Goal: Navigation & Orientation: Find specific page/section

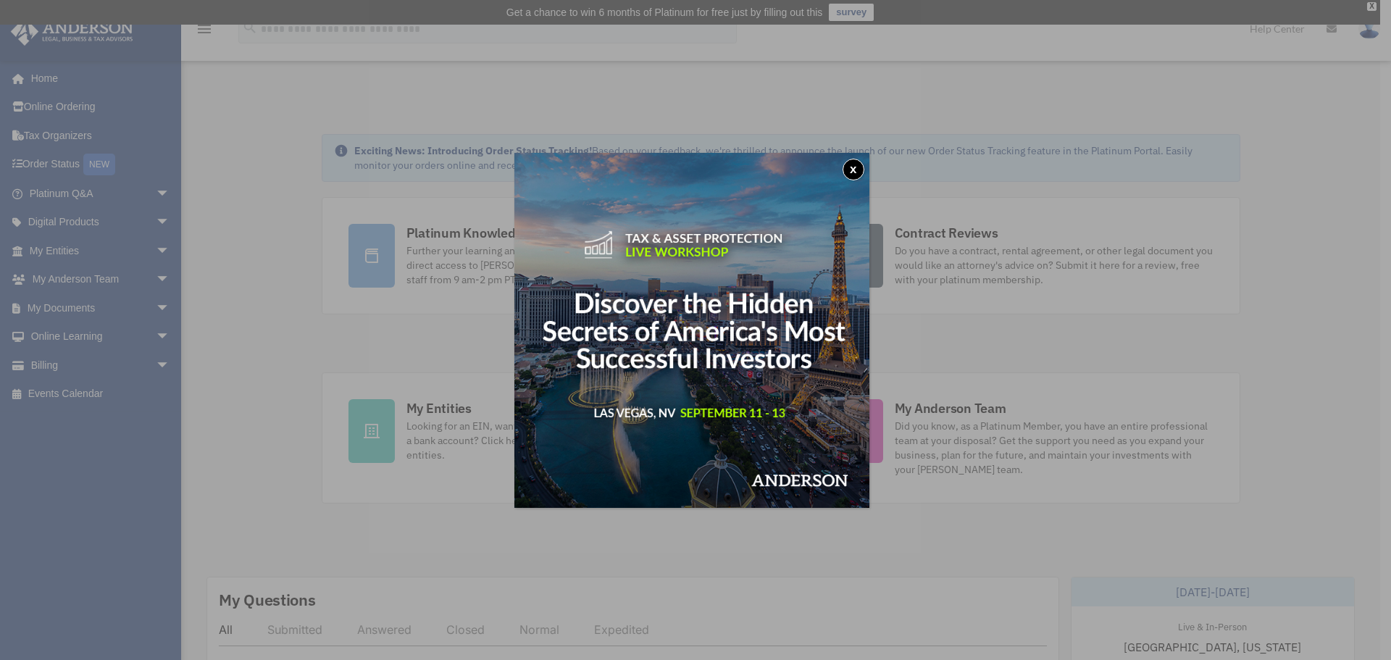
click at [848, 168] on button "x" at bounding box center [854, 170] width 22 height 22
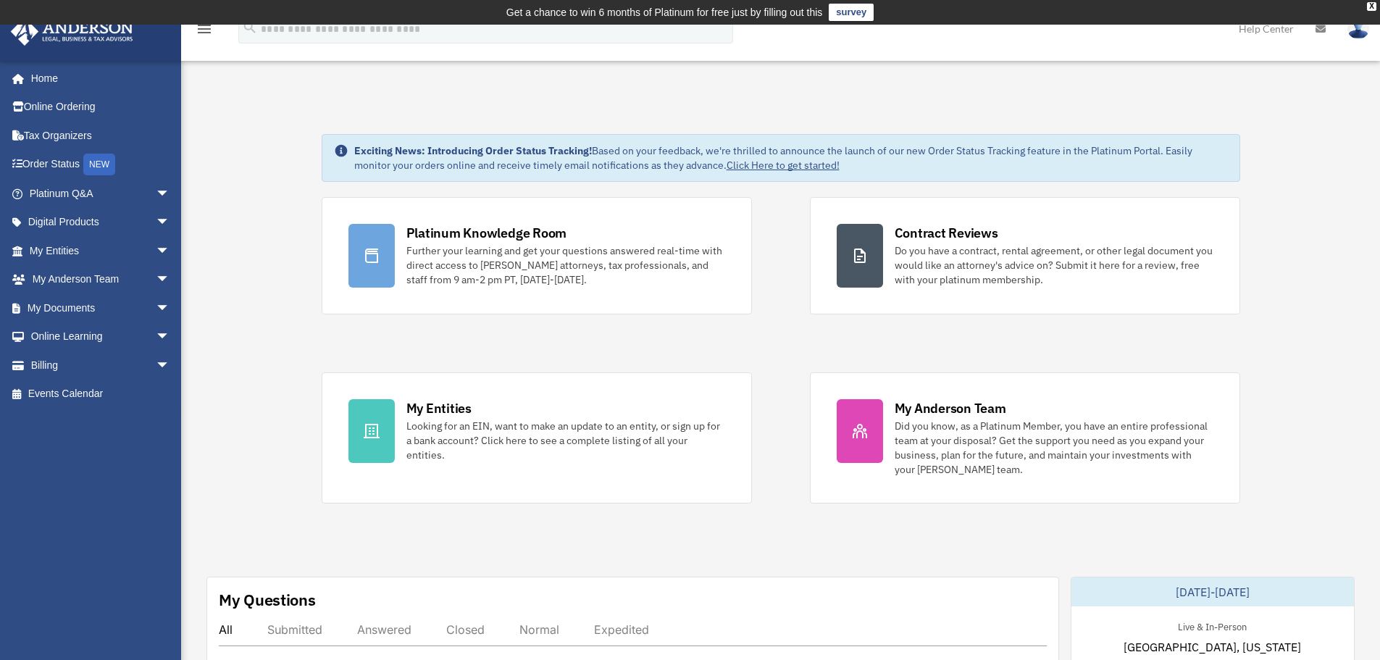
click at [914, 423] on div "Did you know, as a Platinum Member, you have an entire professional team at you…" at bounding box center [1054, 448] width 319 height 58
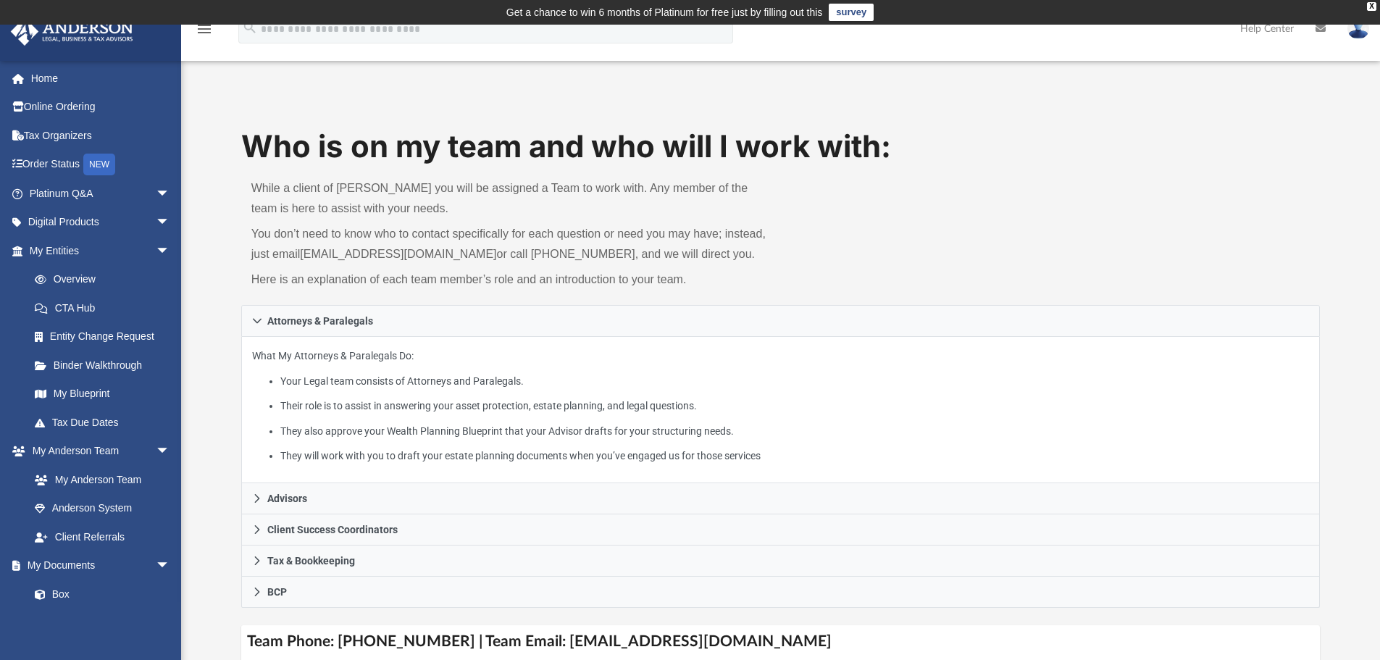
click at [156, 193] on span "arrow_drop_down" at bounding box center [170, 194] width 29 height 30
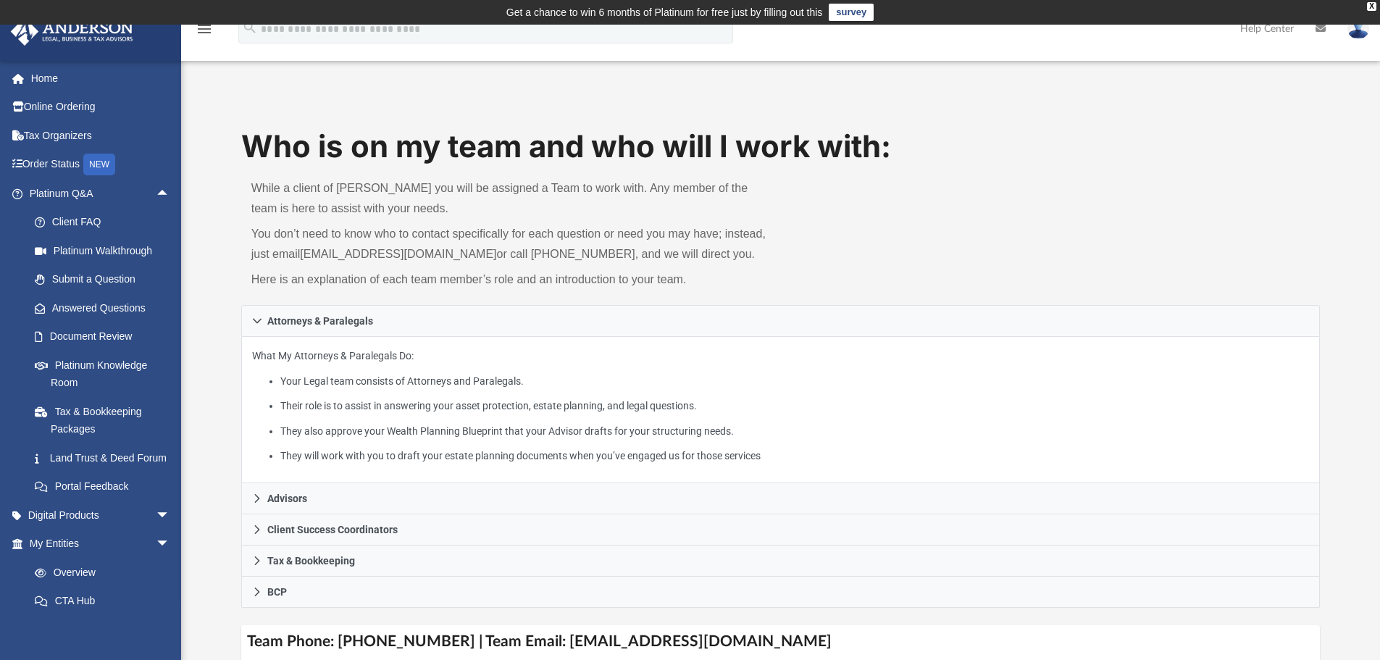
click at [156, 191] on span "arrow_drop_up" at bounding box center [170, 194] width 29 height 30
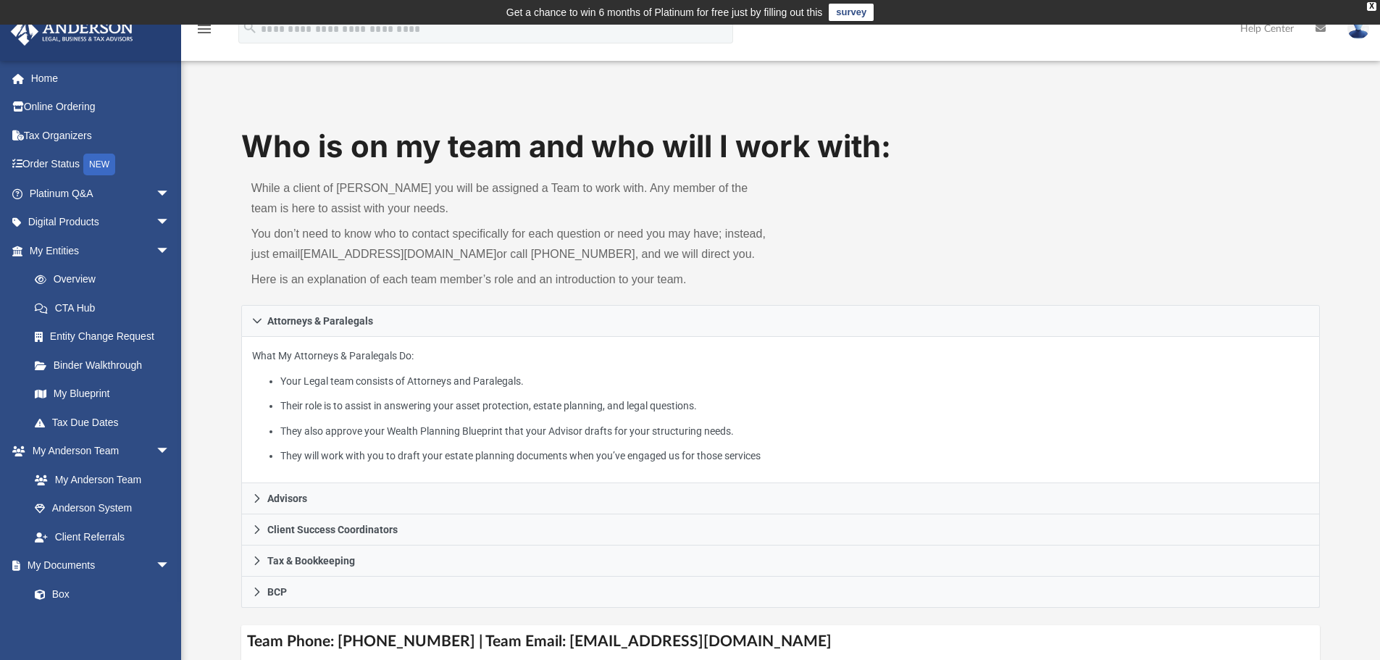
click at [156, 214] on span "arrow_drop_down" at bounding box center [170, 223] width 29 height 30
